Goal: Information Seeking & Learning: Learn about a topic

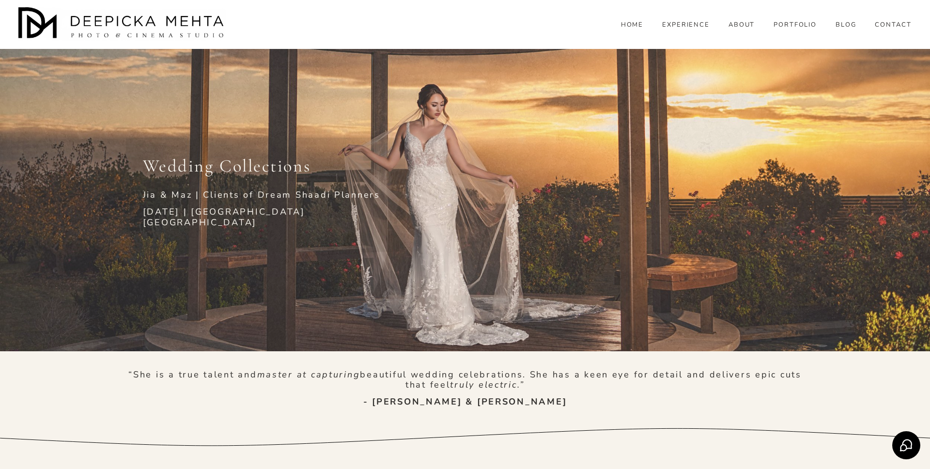
scroll to position [1453, 0]
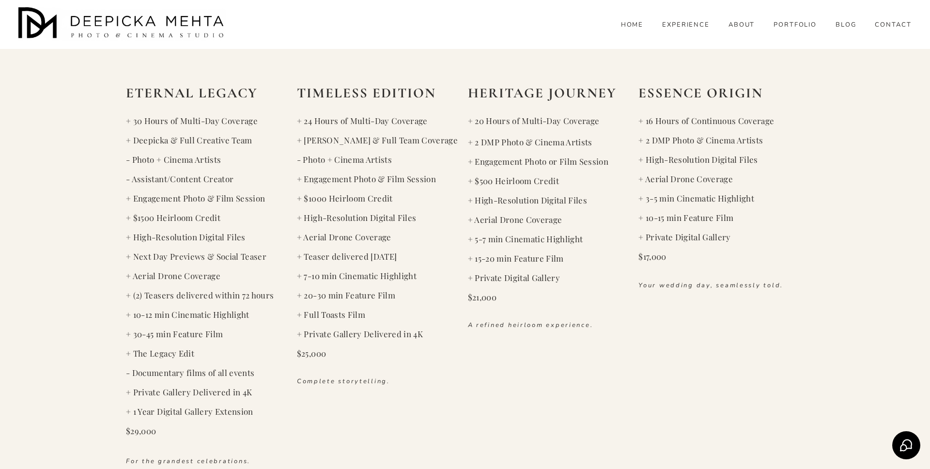
scroll to position [1482, 0]
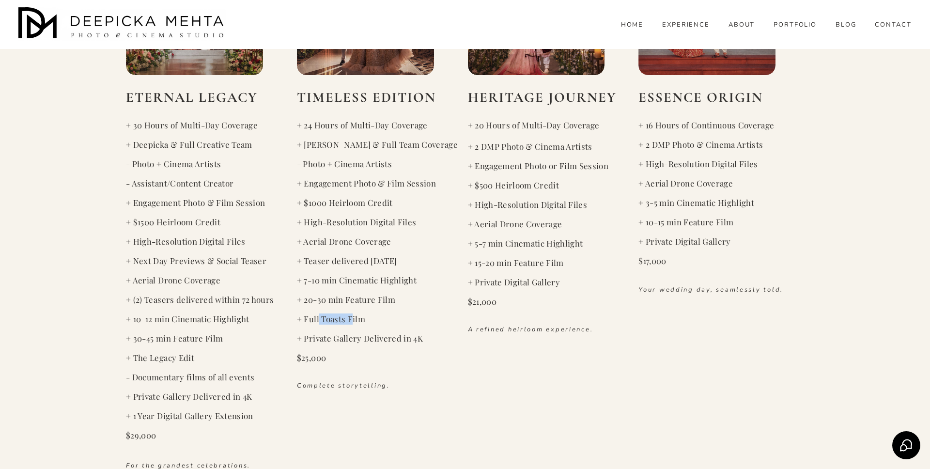
drag, startPoint x: 318, startPoint y: 320, endPoint x: 352, endPoint y: 319, distance: 33.4
click at [352, 319] on code "+ Full Toasts Film" at bounding box center [331, 318] width 68 height 11
click at [360, 319] on code "+ Full Toasts Film" at bounding box center [331, 318] width 68 height 11
drag, startPoint x: 319, startPoint y: 318, endPoint x: 357, endPoint y: 317, distance: 37.8
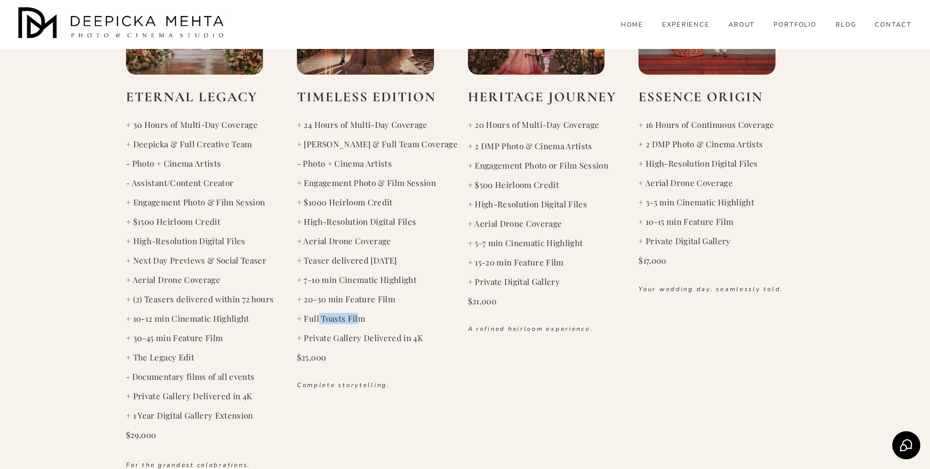
click at [358, 318] on code "+ Full Toasts Film" at bounding box center [331, 318] width 68 height 11
drag, startPoint x: 321, startPoint y: 280, endPoint x: 332, endPoint y: 301, distance: 23.8
click at [332, 301] on div "+ 24 Hours of Multi-Day Coverage + Deepicka & Full Team Coverage - Photo + Cine…" at bounding box center [380, 241] width 166 height 243
click at [352, 300] on code "+ 20-30 min Feature Film" at bounding box center [346, 299] width 98 height 11
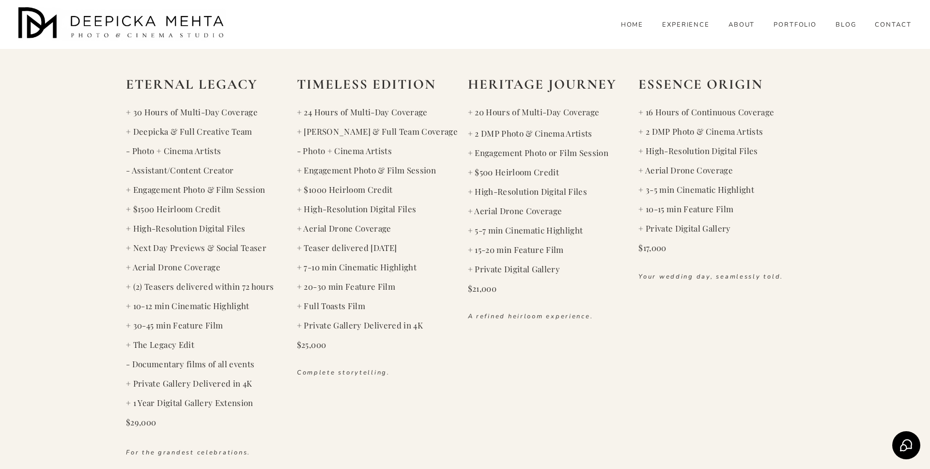
scroll to position [1496, 0]
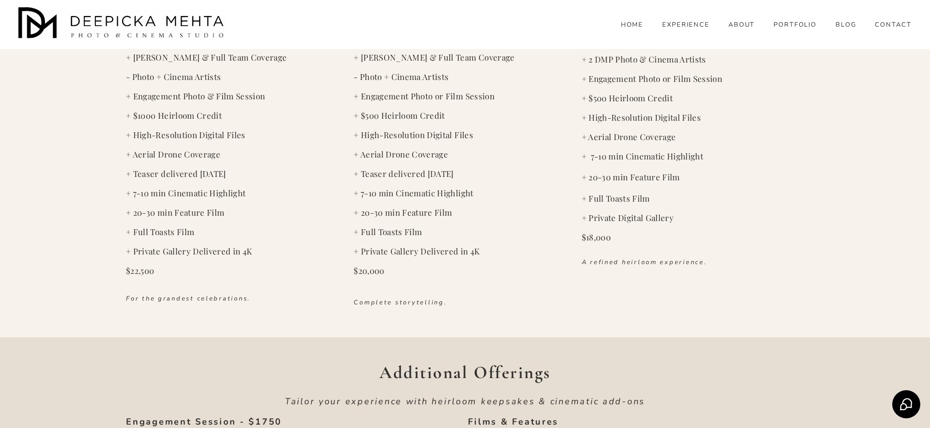
scroll to position [1571, 0]
